Goal: Transaction & Acquisition: Purchase product/service

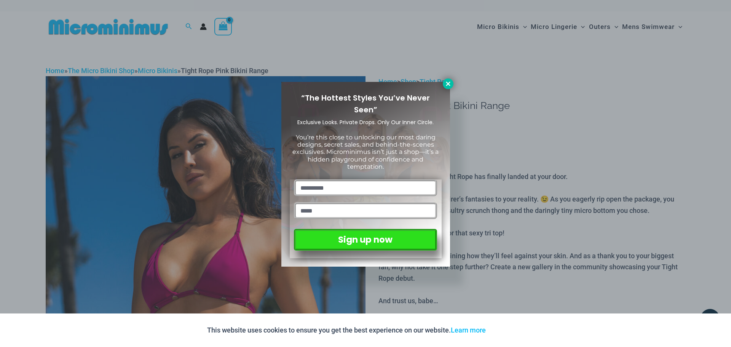
click at [450, 82] on icon at bounding box center [448, 83] width 4 height 4
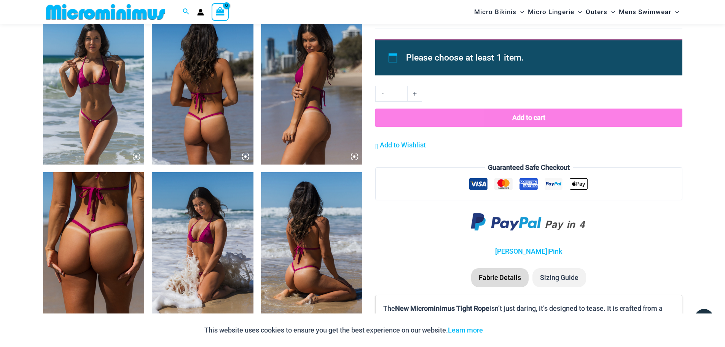
scroll to position [716, 0]
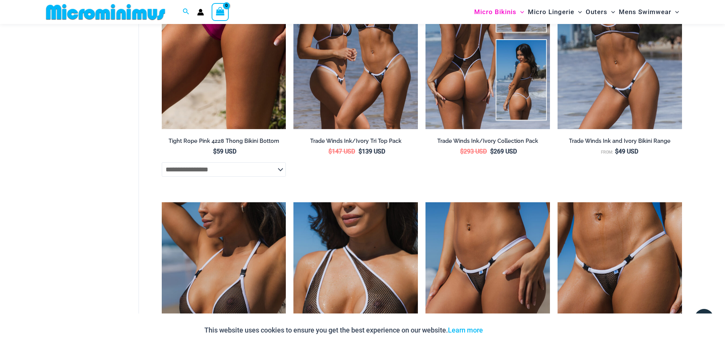
scroll to position [569, 0]
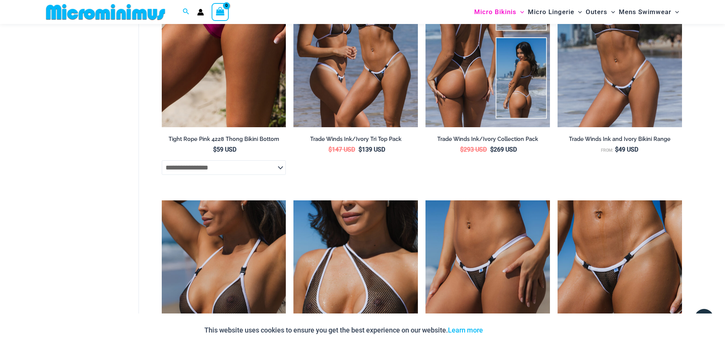
click at [456, 76] on img at bounding box center [488, 34] width 125 height 187
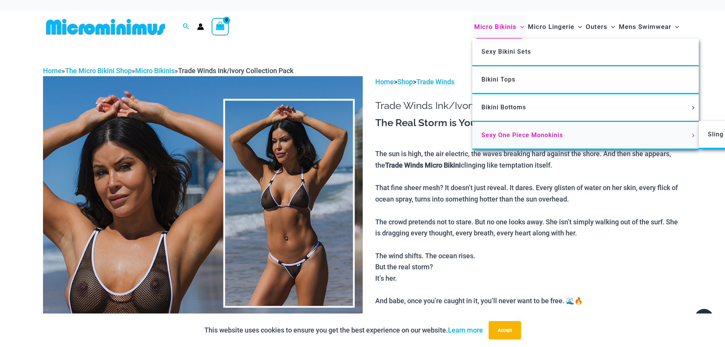
click at [509, 130] on link "Sexy One Piece Monokinis" at bounding box center [586, 136] width 227 height 28
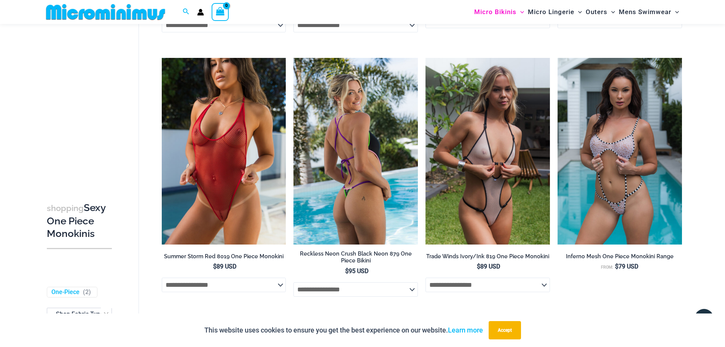
scroll to position [337, 0]
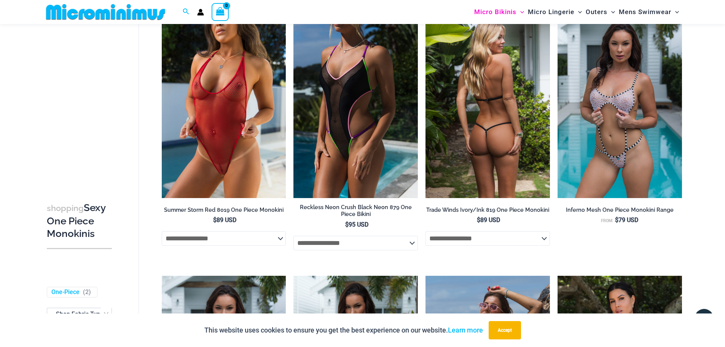
click at [509, 158] on img at bounding box center [488, 104] width 125 height 187
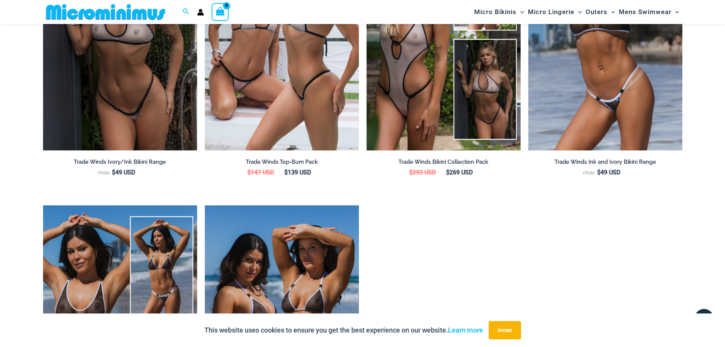
scroll to position [907, 0]
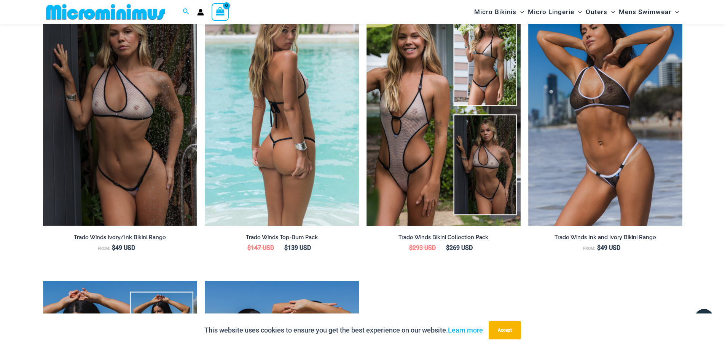
click at [301, 162] on img at bounding box center [282, 110] width 154 height 232
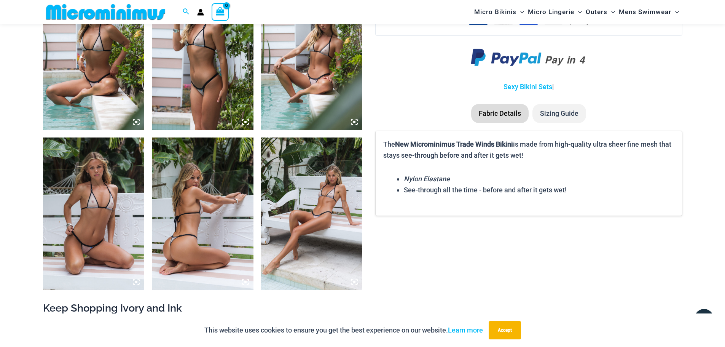
scroll to position [907, 0]
